Goal: Transaction & Acquisition: Register for event/course

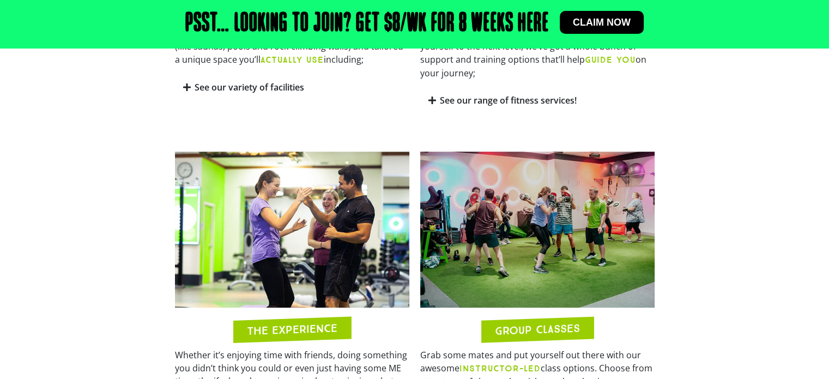
scroll to position [749, 0]
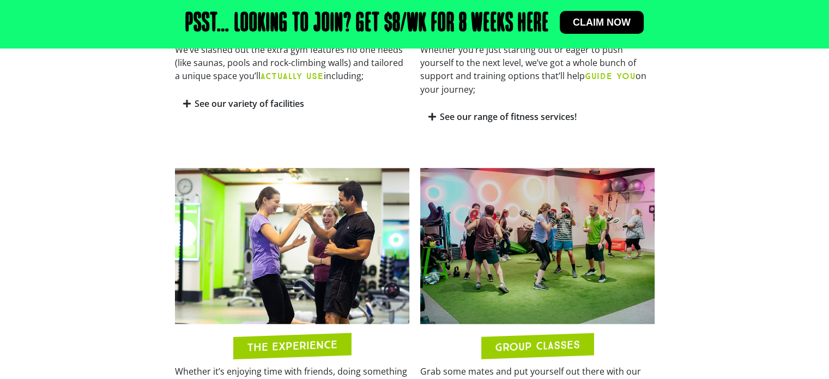
click at [736, 201] on section "THE EXPERIENCE Whether it’s enjoying time with friends, doing something you did…" at bounding box center [414, 332] width 829 height 341
click at [729, 204] on section "THE EXPERIENCE Whether it’s enjoying time with friends, doing something you did…" at bounding box center [414, 332] width 829 height 341
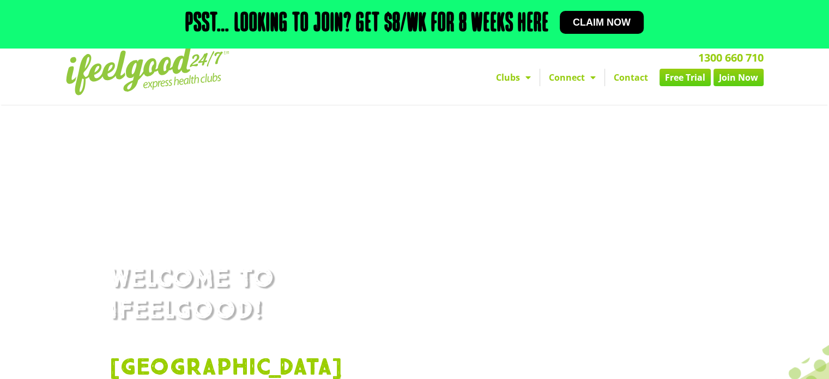
scroll to position [0, 0]
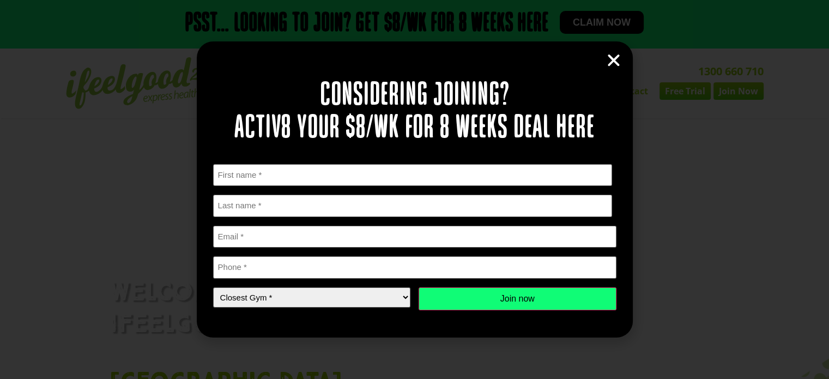
click at [614, 59] on icon "Close" at bounding box center [614, 60] width 16 height 16
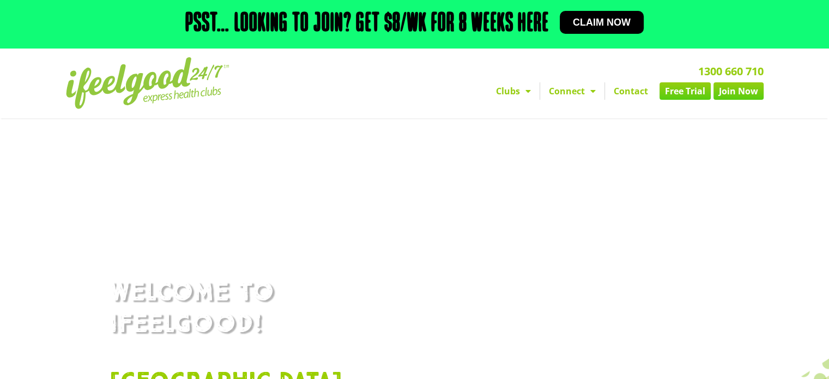
click at [689, 94] on link "Free Trial" at bounding box center [684, 90] width 51 height 17
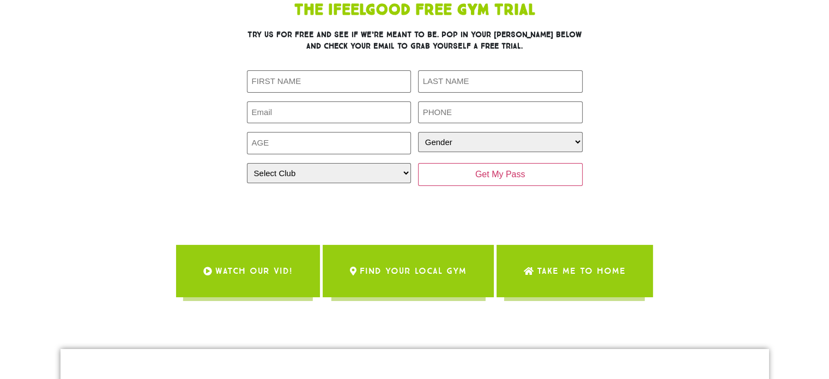
scroll to position [109, 0]
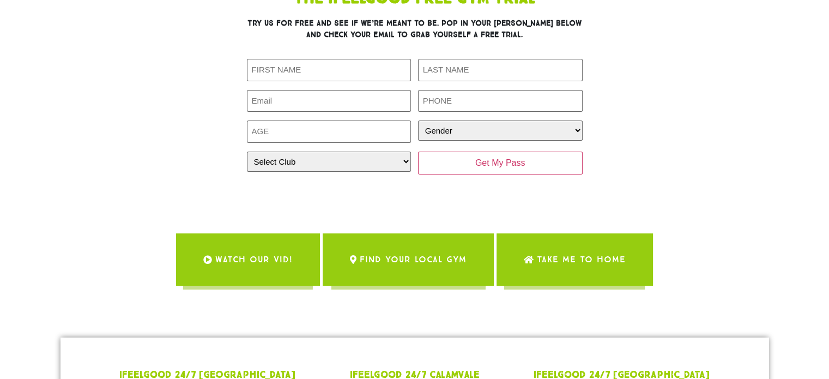
click at [258, 265] on span "WATCH OUR VID!" at bounding box center [253, 259] width 77 height 31
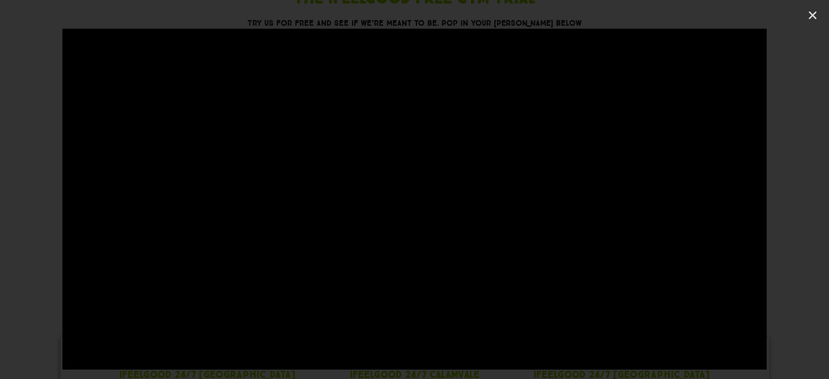
click at [49, 48] on div at bounding box center [414, 189] width 829 height 322
click at [27, 56] on div at bounding box center [414, 189] width 829 height 322
click at [813, 19] on icon "Close (Esc)" at bounding box center [812, 15] width 11 height 11
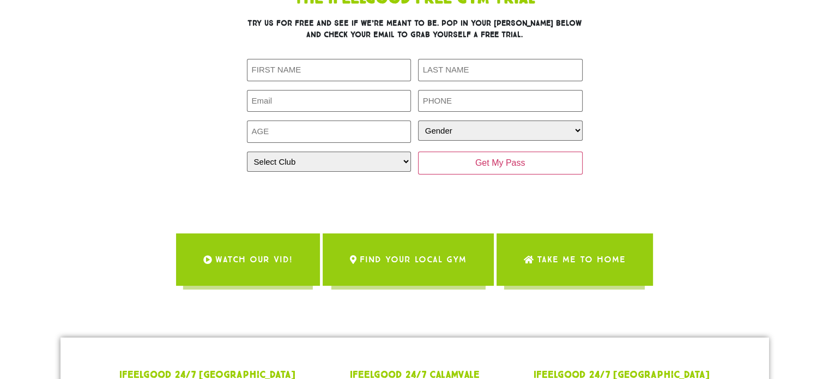
click at [760, 110] on section "The IfeelGood Free Gym Trial Try us for free and see if we’re meant to be. Pop …" at bounding box center [414, 145] width 829 height 346
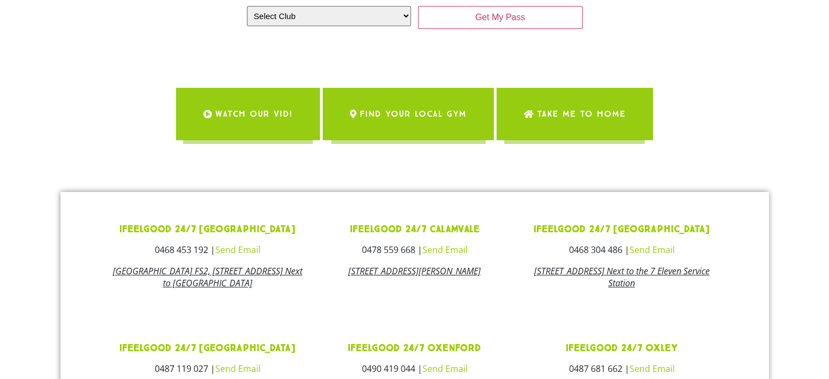
scroll to position [273, 0]
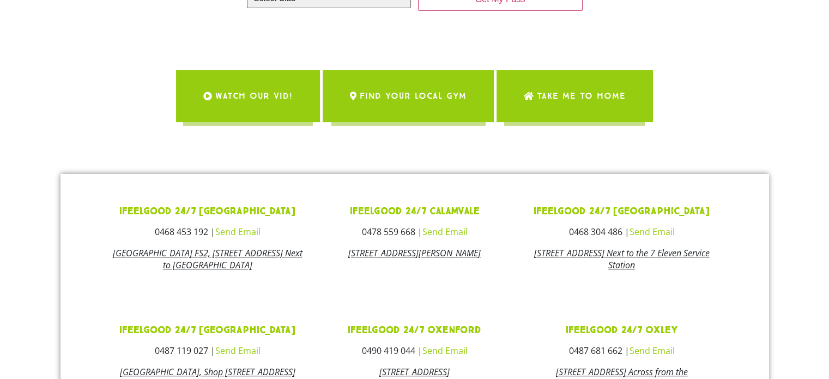
click at [626, 253] on link "135 Orange Grove Road, Coopers Plains QLD 4108 Next to the 7 Eleven Service Sta…" at bounding box center [622, 259] width 176 height 24
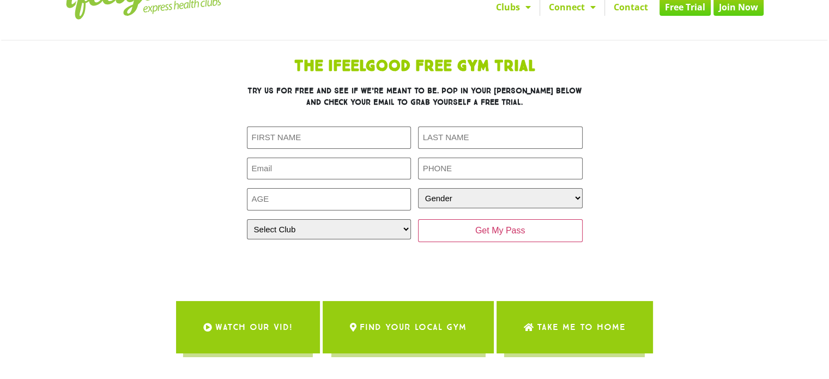
scroll to position [0, 0]
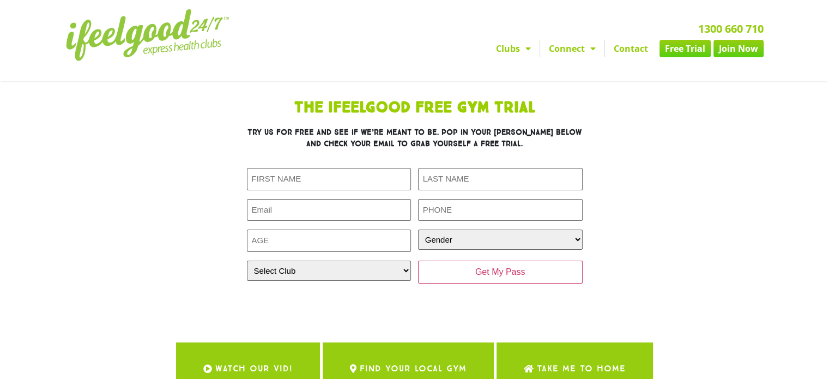
click at [733, 51] on link "Join Now" at bounding box center [738, 48] width 50 height 17
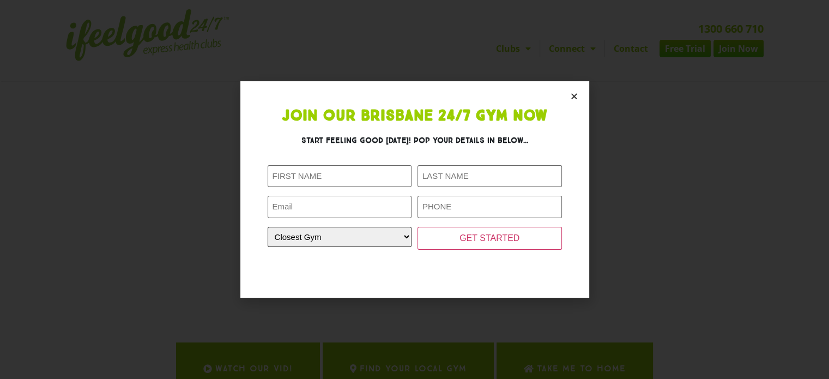
click at [397, 241] on select "Closest Gym Alexandra Hills Calamvale Coopers Plains Middle Park Oxenford Oxley…" at bounding box center [340, 237] width 144 height 20
select select "[GEOGRAPHIC_DATA]"
click at [268, 227] on select "Closest Gym Alexandra Hills Calamvale Coopers Plains Middle Park Oxenford Oxley…" at bounding box center [340, 237] width 144 height 20
click at [571, 95] on icon "Close" at bounding box center [574, 96] width 8 height 8
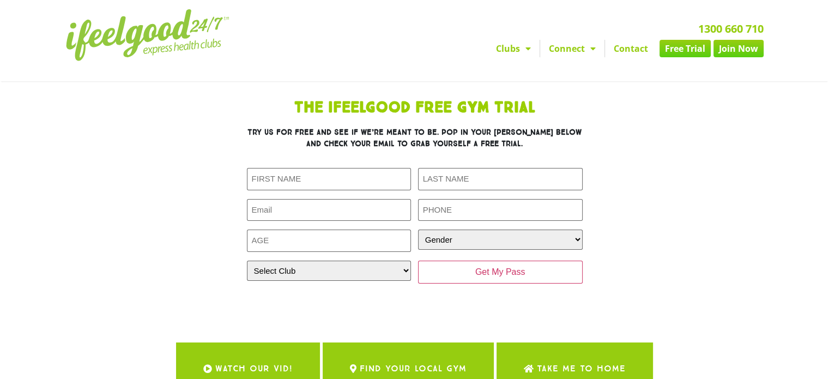
click at [621, 116] on div "The IfeelGood Free Gym Trial Try us for free and see if we’re meant to be. Pop …" at bounding box center [415, 202] width 491 height 215
click at [509, 50] on link "Clubs" at bounding box center [513, 48] width 52 height 17
click at [192, 38] on img at bounding box center [148, 35] width 164 height 52
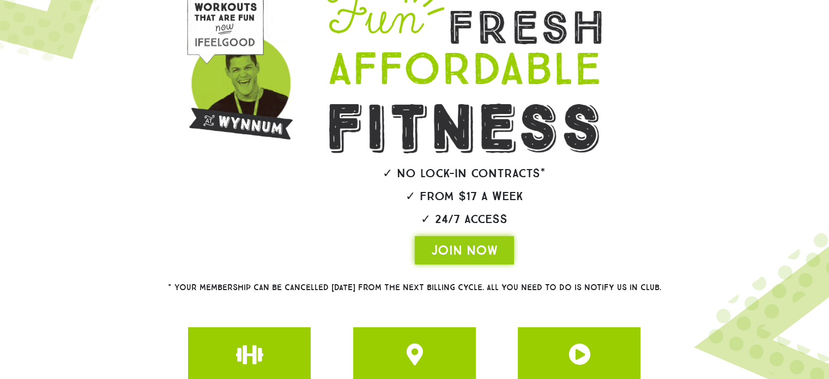
scroll to position [218, 0]
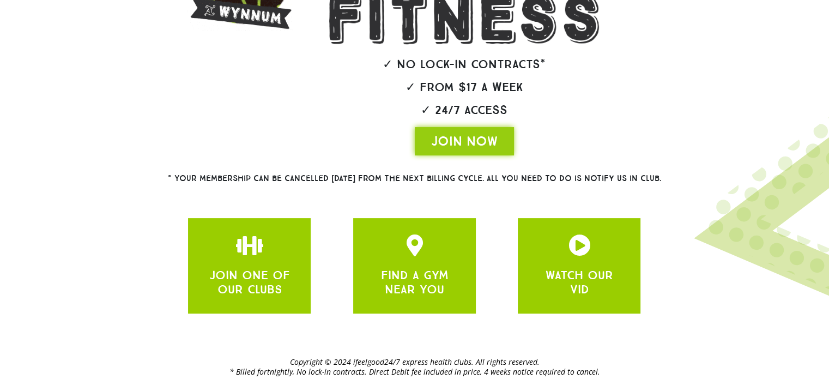
click at [596, 132] on div "JOIN NOW" at bounding box center [464, 141] width 337 height 28
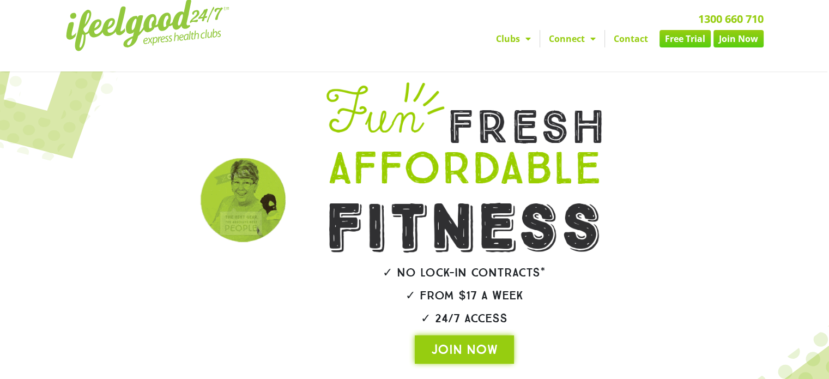
scroll to position [0, 0]
